Goal: Transaction & Acquisition: Purchase product/service

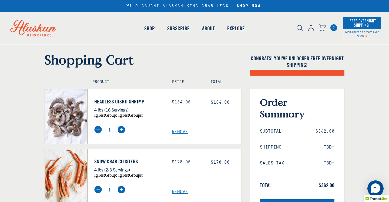
click at [310, 28] on img at bounding box center [311, 28] width 6 height 6
click at [311, 29] on img at bounding box center [311, 28] width 6 height 6
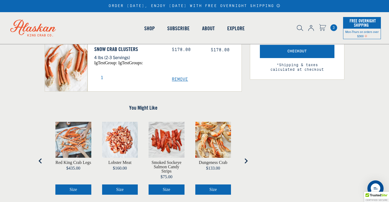
scroll to position [180, 0]
